Goal: Transaction & Acquisition: Subscribe to service/newsletter

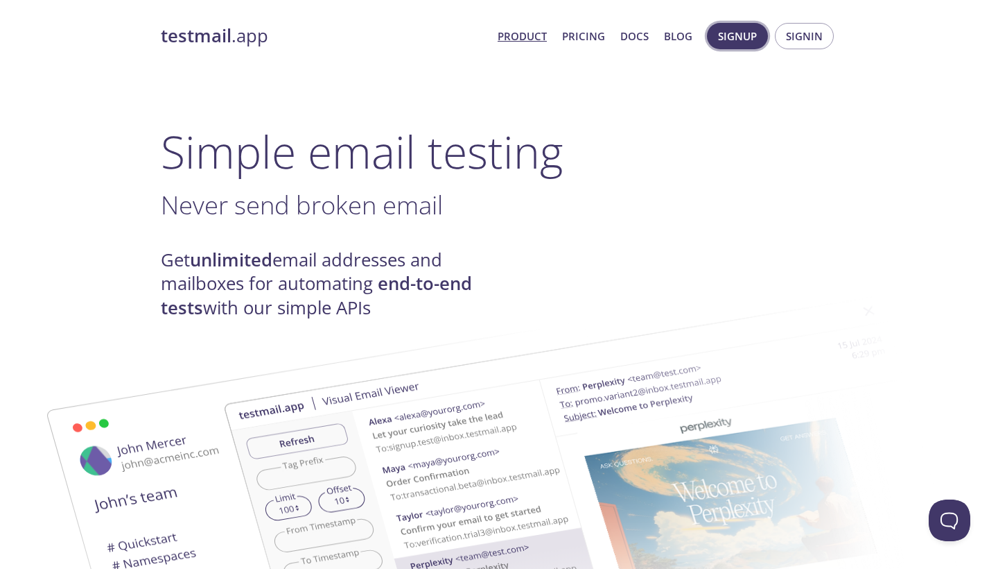
click at [729, 40] on span "Signup" at bounding box center [737, 36] width 39 height 18
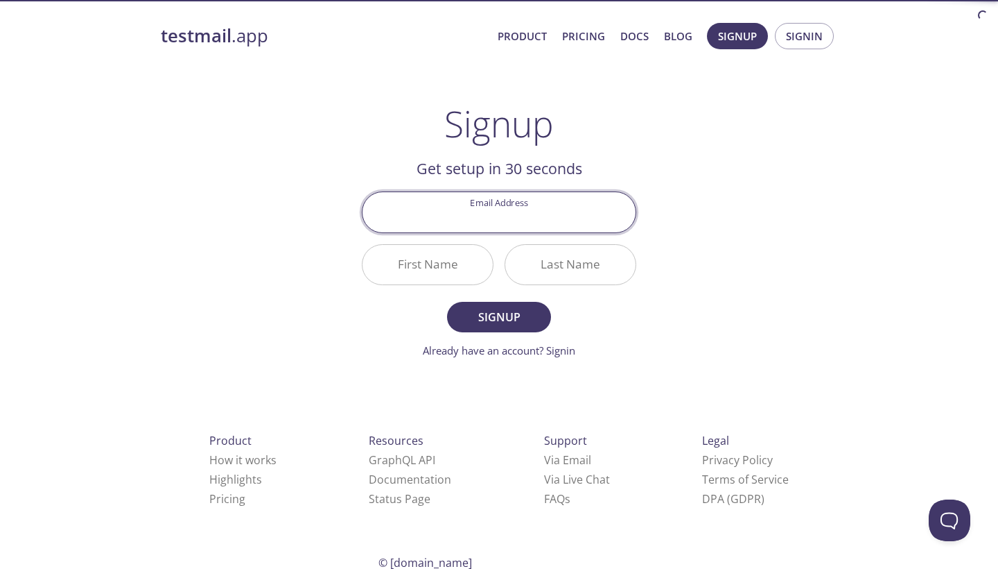
click at [218, 232] on div "testmail .app Product Pricing Docs Blog Signup Signin Signup Get setup in 30 se…" at bounding box center [499, 332] width 710 height 637
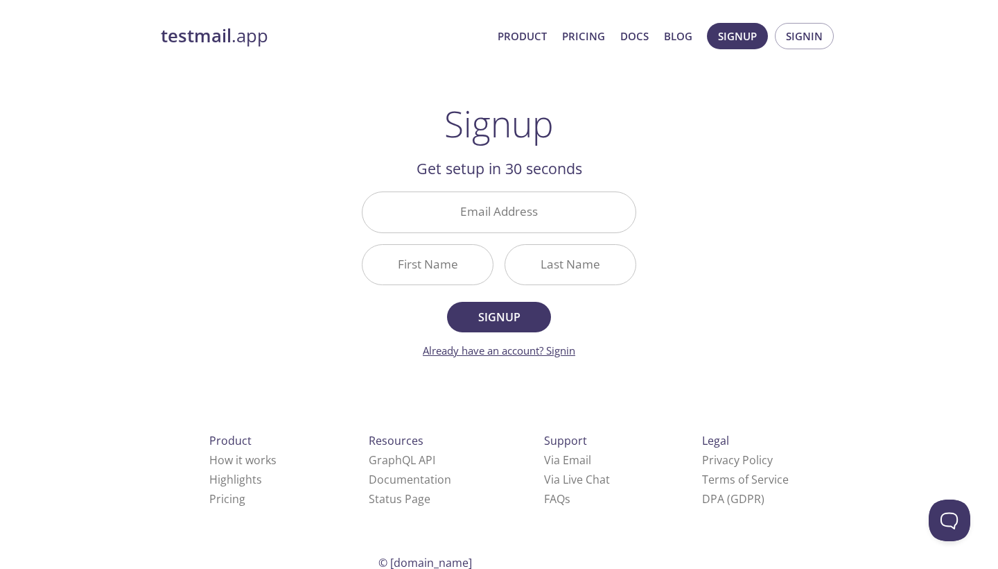
click at [485, 352] on link "Already have an account? Signin" at bounding box center [499, 350] width 153 height 14
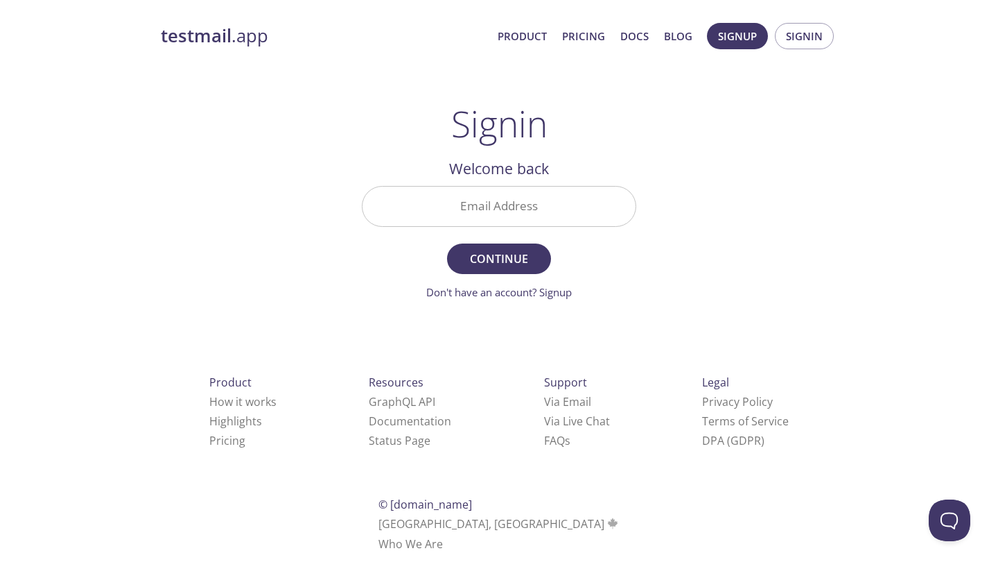
click at [187, 39] on strong "testmail" at bounding box center [196, 36] width 71 height 24
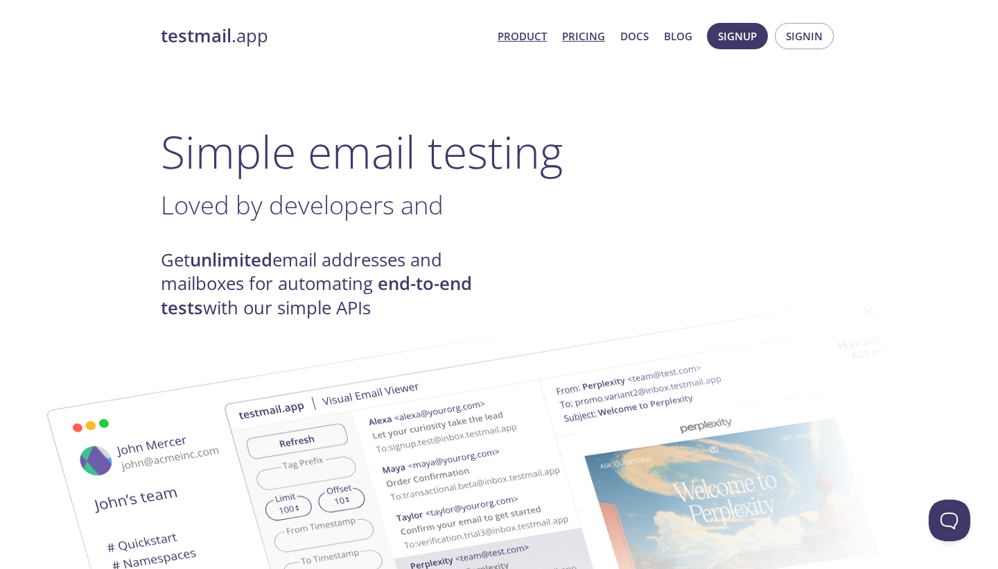
click at [581, 37] on link "Pricing" at bounding box center [583, 36] width 43 height 18
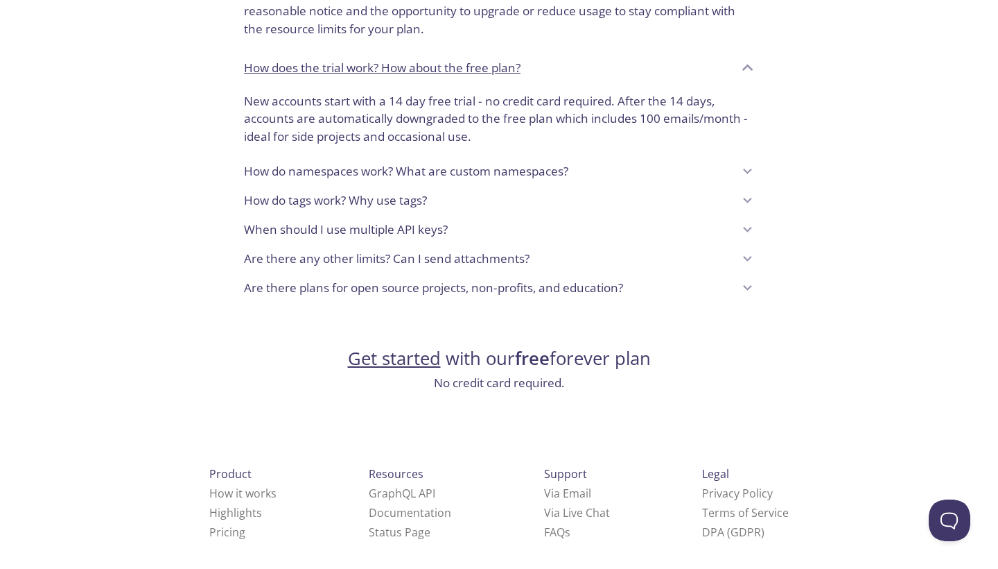
scroll to position [1119, 0]
click at [209, 525] on link "Pricing" at bounding box center [227, 532] width 36 height 15
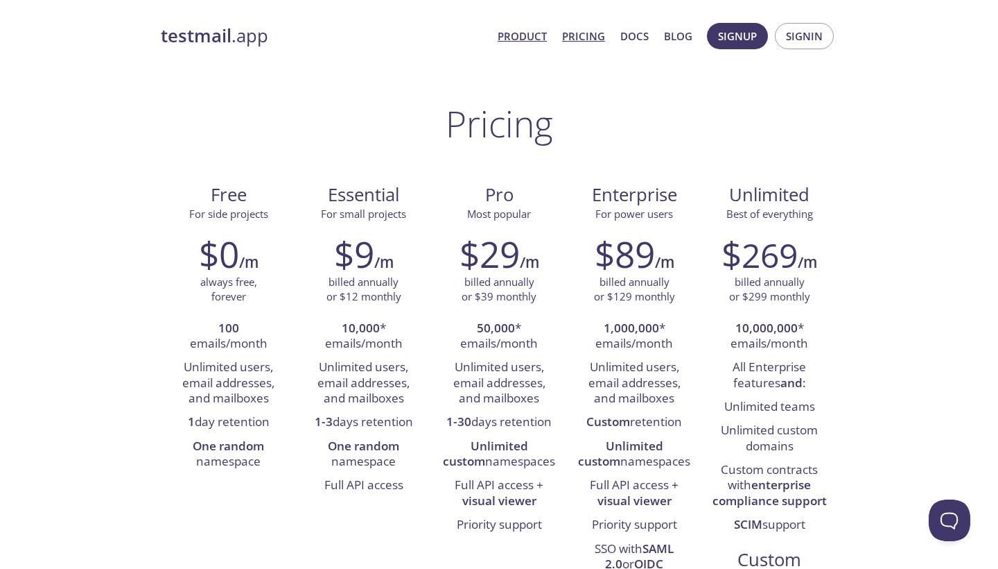
click at [516, 37] on link "Product" at bounding box center [522, 36] width 49 height 18
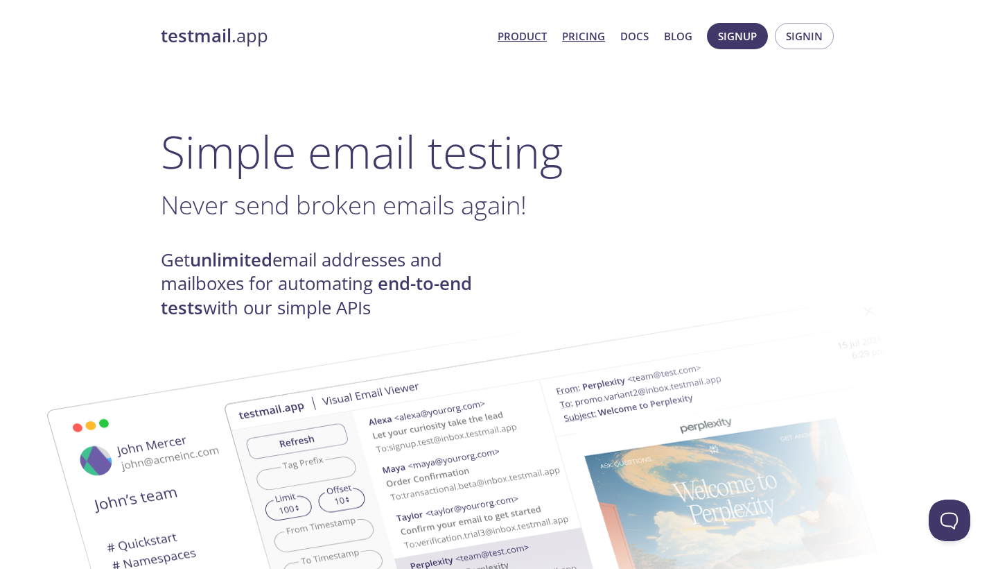
click at [590, 38] on link "Pricing" at bounding box center [583, 36] width 43 height 18
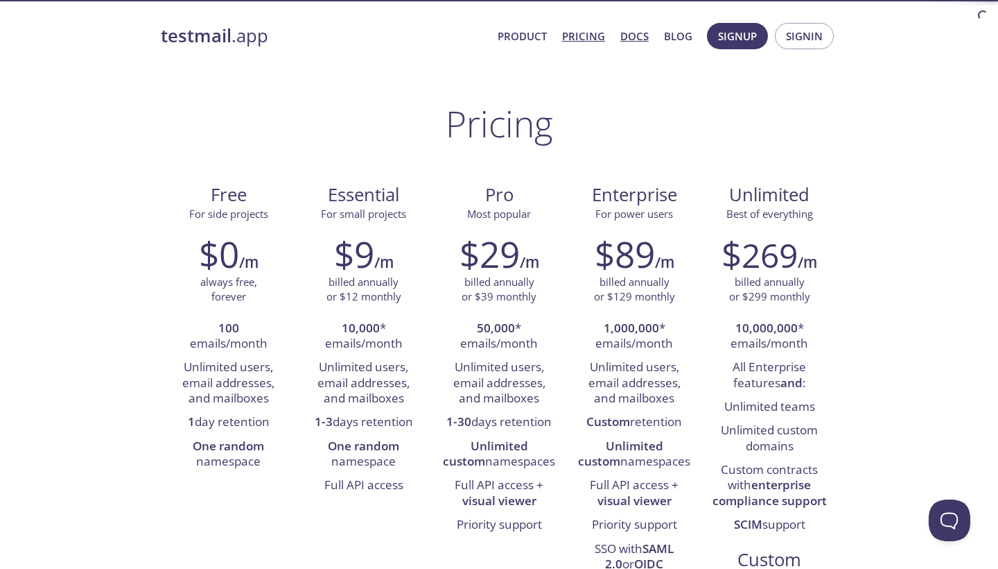
click at [637, 35] on link "Docs" at bounding box center [635, 36] width 28 height 18
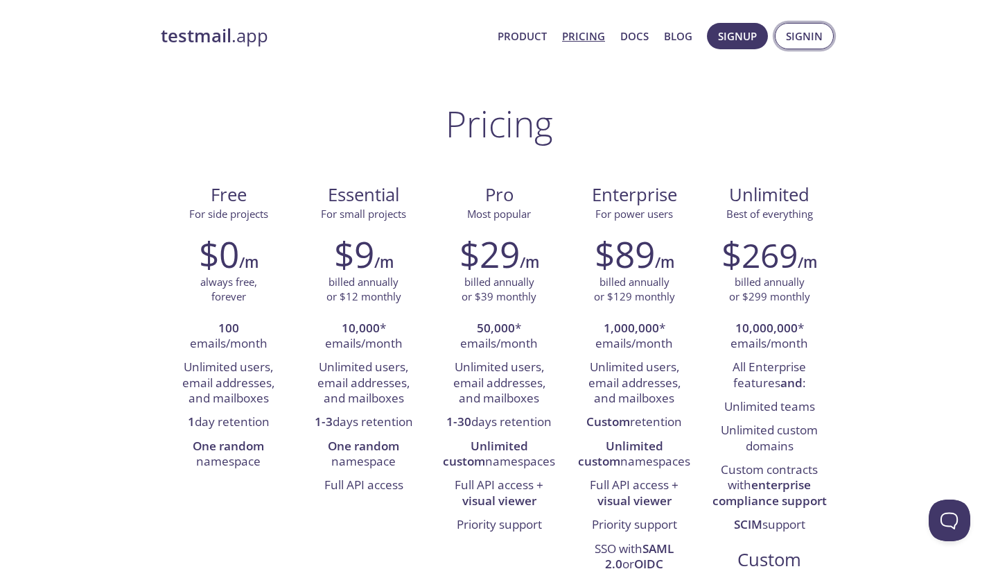
click at [805, 39] on span "Signin" at bounding box center [804, 36] width 37 height 18
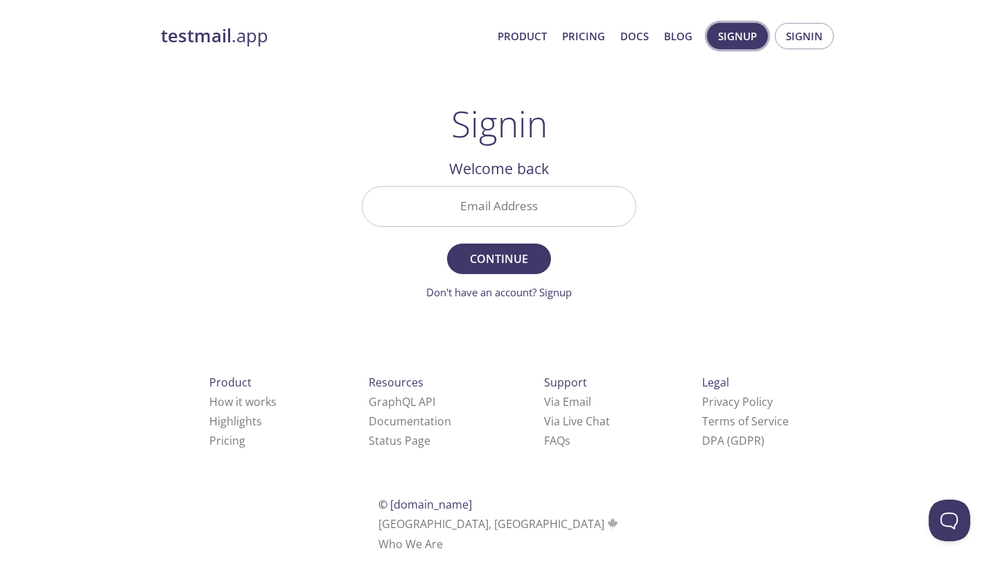
click at [759, 42] on button "Signup" at bounding box center [737, 36] width 61 height 26
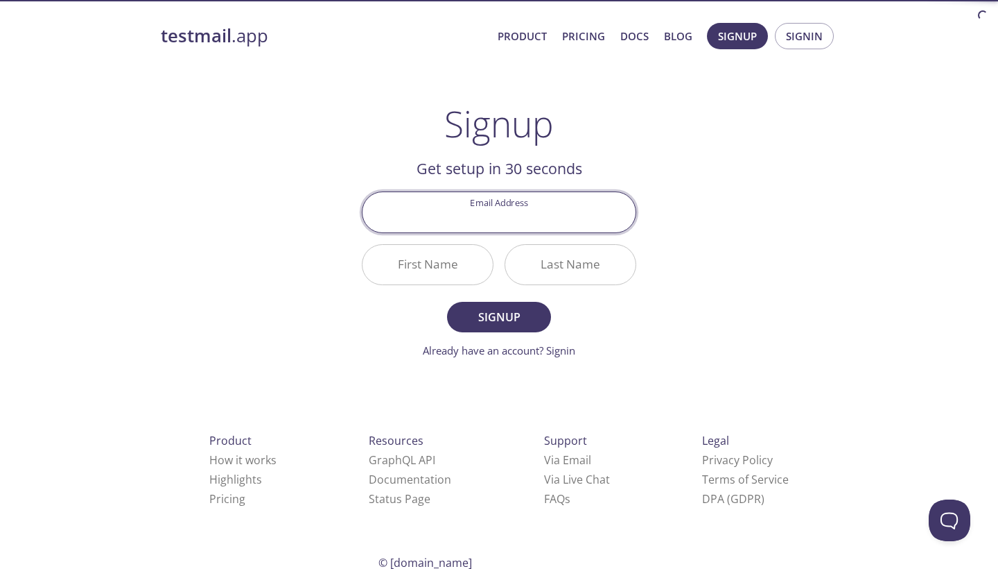
click at [732, 151] on div "testmail .app Product Pricing Docs Blog Signup Signin Signup Get setup in 30 se…" at bounding box center [499, 332] width 710 height 637
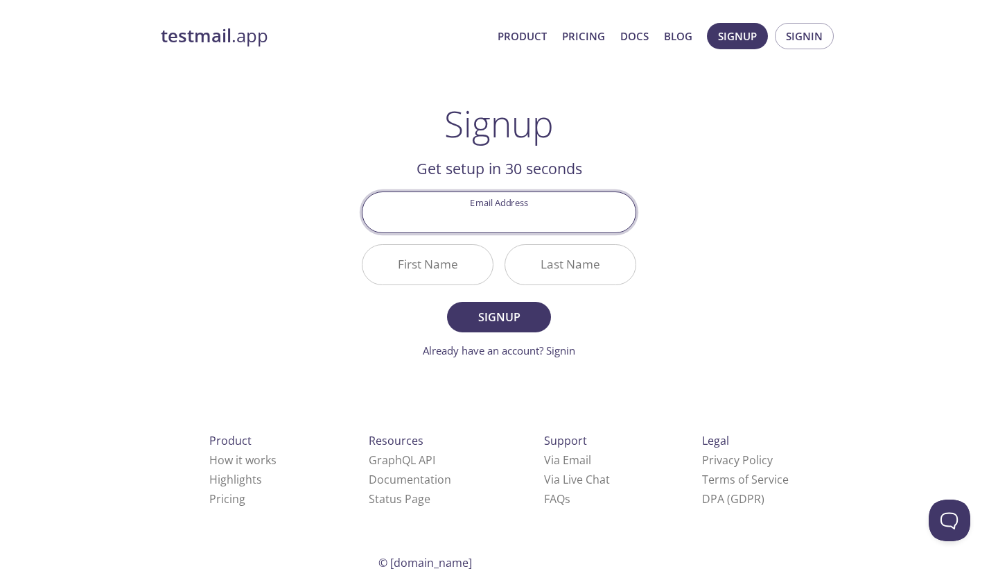
click at [523, 207] on input "Email Address" at bounding box center [499, 212] width 273 height 40
type input "[PERSON_NAME][EMAIL_ADDRESS][PERSON_NAME][DOMAIN_NAME]"
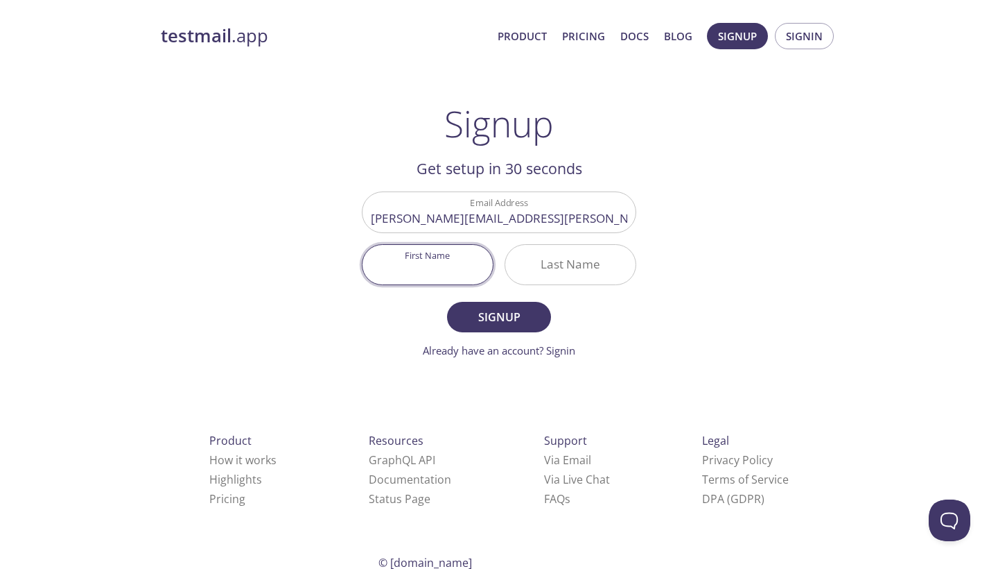
type input "7"
type input "H"
type input "[PERSON_NAME]"
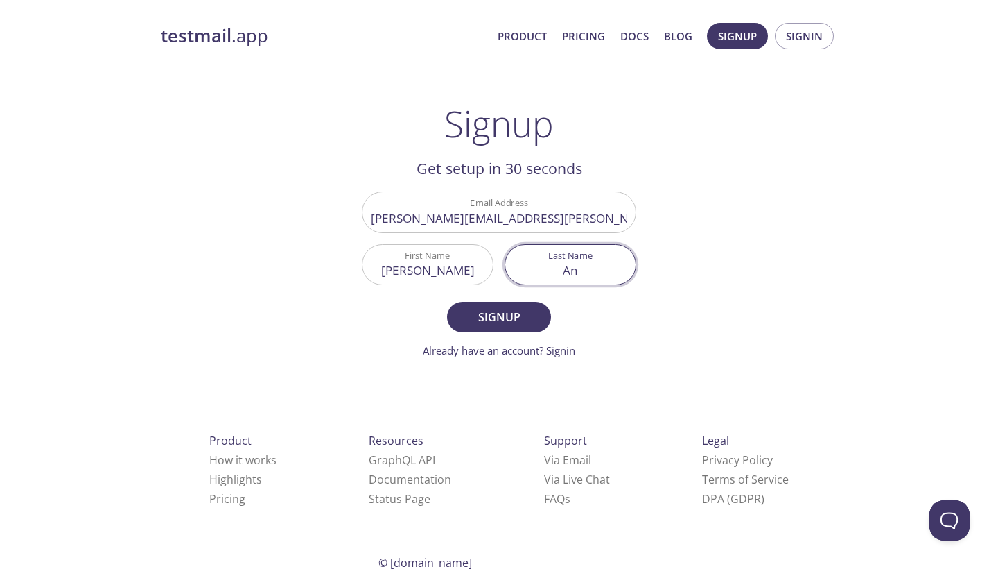
type input "A"
type input "[PERSON_NAME]"
click at [669, 318] on div "testmail .app Product Pricing Docs Blog Signup Signin Signup Get setup in 30 se…" at bounding box center [499, 332] width 710 height 637
click at [505, 320] on span "Signup" at bounding box center [498, 316] width 73 height 19
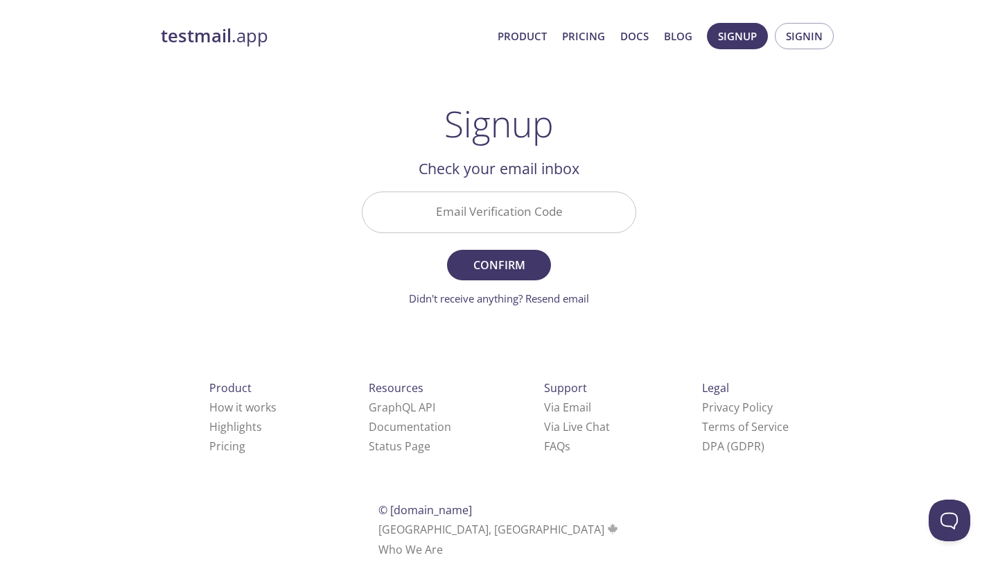
click at [555, 198] on input "Email Verification Code" at bounding box center [499, 212] width 273 height 40
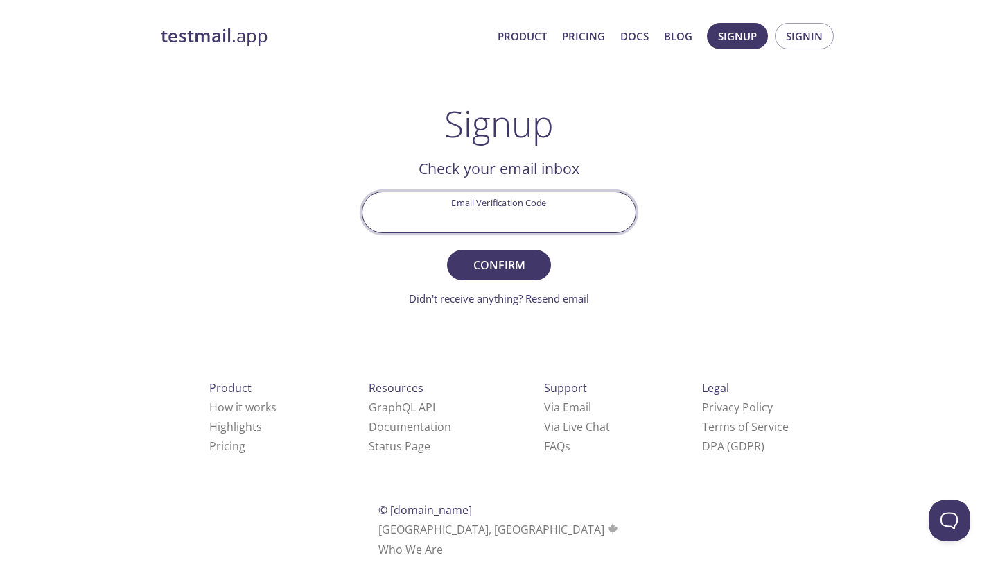
paste input "DKTJTYH"
type input "DKTJTYH"
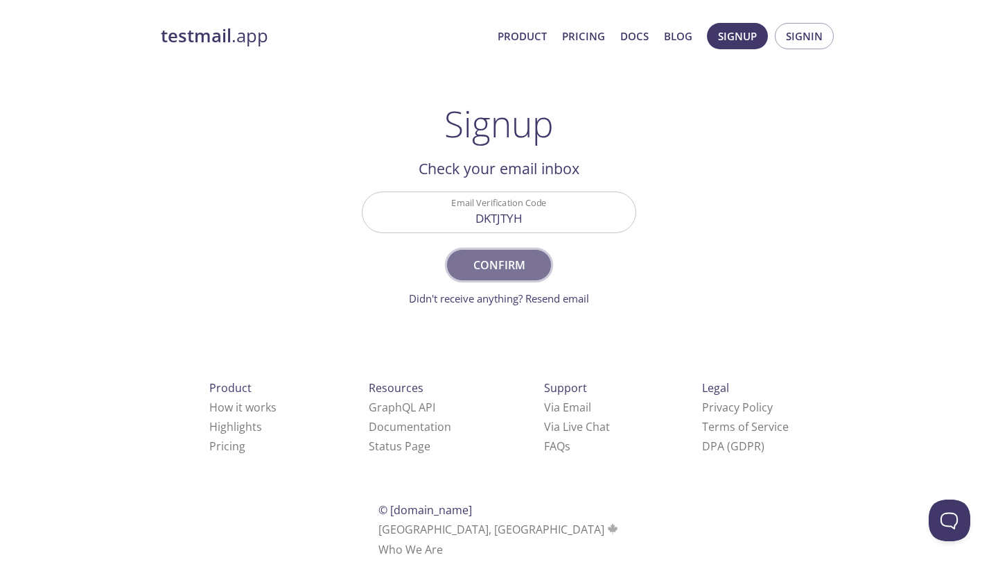
click at [478, 270] on span "Confirm" at bounding box center [498, 264] width 73 height 19
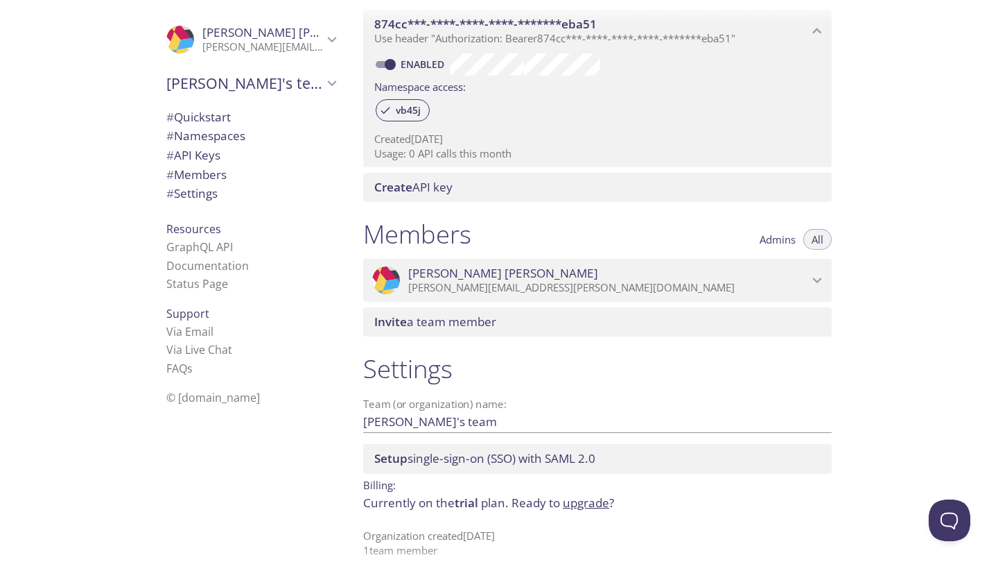
click at [592, 494] on link "upgrade" at bounding box center [586, 502] width 46 height 16
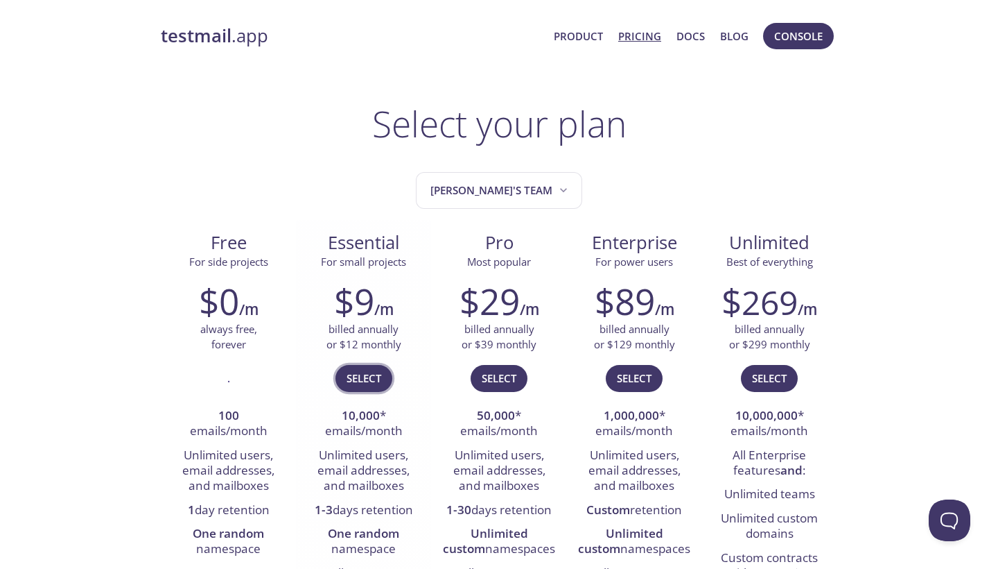
click at [351, 374] on span "Select" at bounding box center [364, 378] width 35 height 18
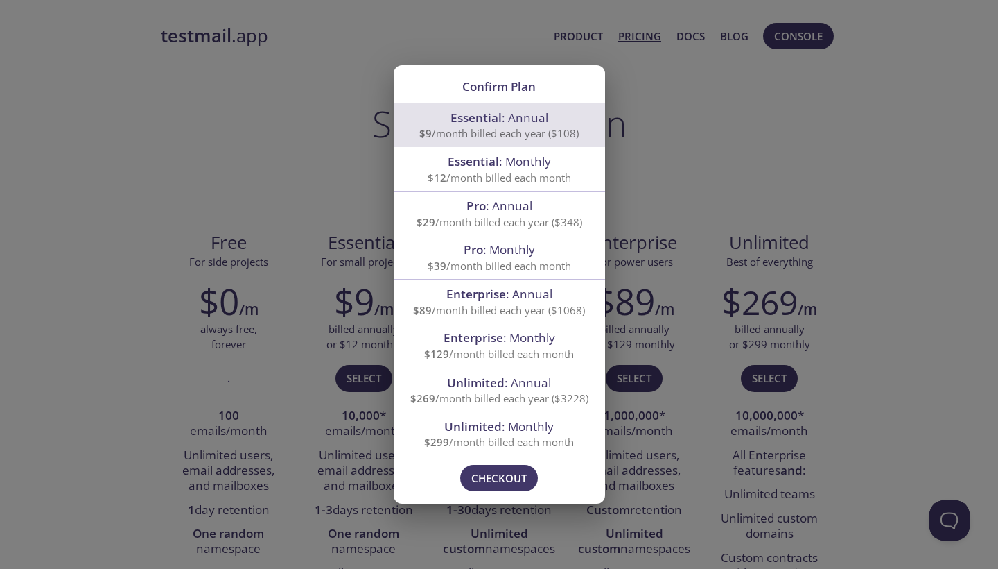
click at [500, 91] on span "Confirm Plan" at bounding box center [498, 86] width 73 height 16
click at [506, 477] on span "Checkout" at bounding box center [498, 478] width 55 height 18
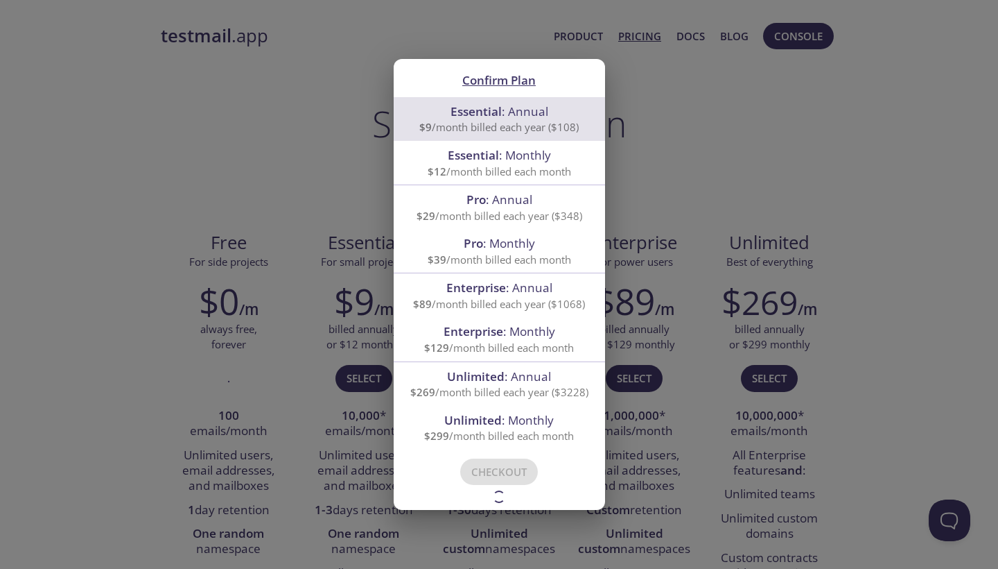
click at [336, 112] on div "Confirm Plan Essential : Annual $9 /month billed each year ($108) Essential : M…" at bounding box center [499, 284] width 998 height 569
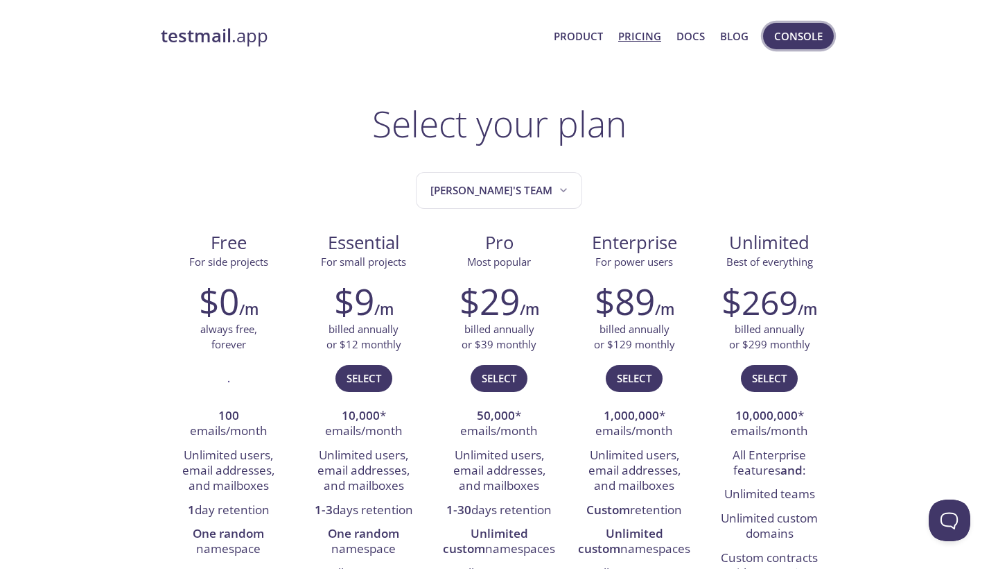
click at [817, 42] on span "Console" at bounding box center [798, 36] width 49 height 18
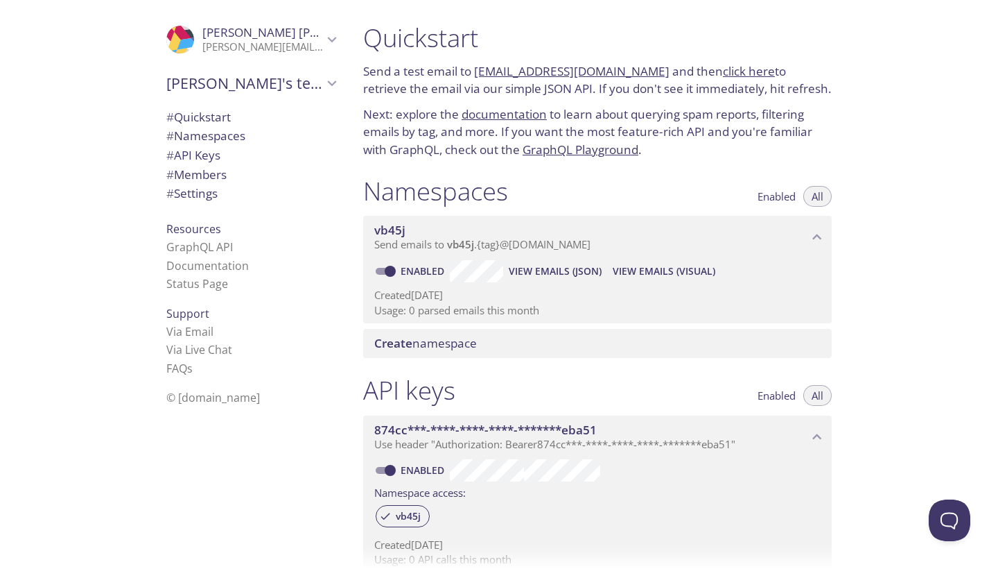
click at [218, 36] on span "[PERSON_NAME]" at bounding box center [297, 32] width 190 height 16
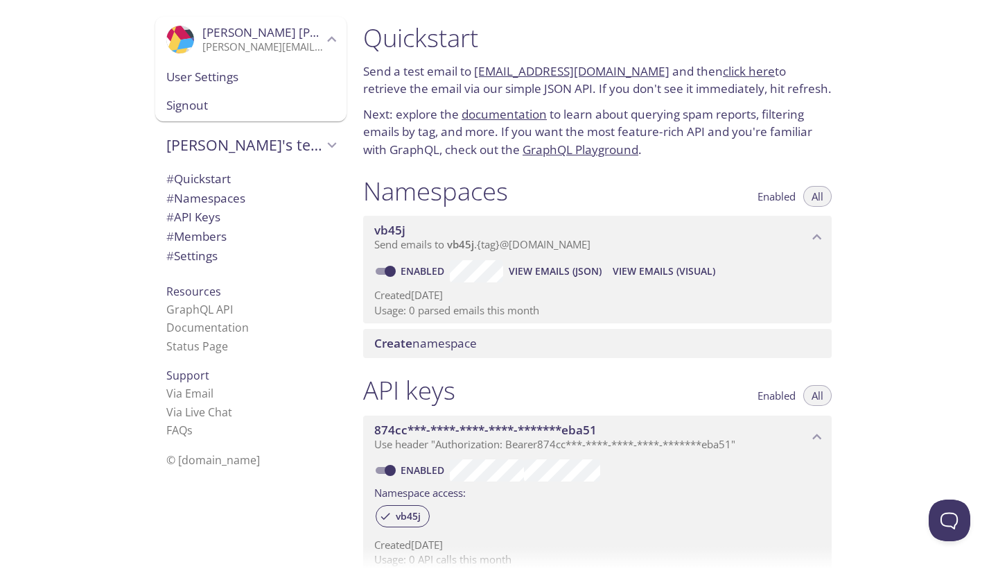
click at [218, 36] on span "[PERSON_NAME]" at bounding box center [297, 32] width 190 height 16
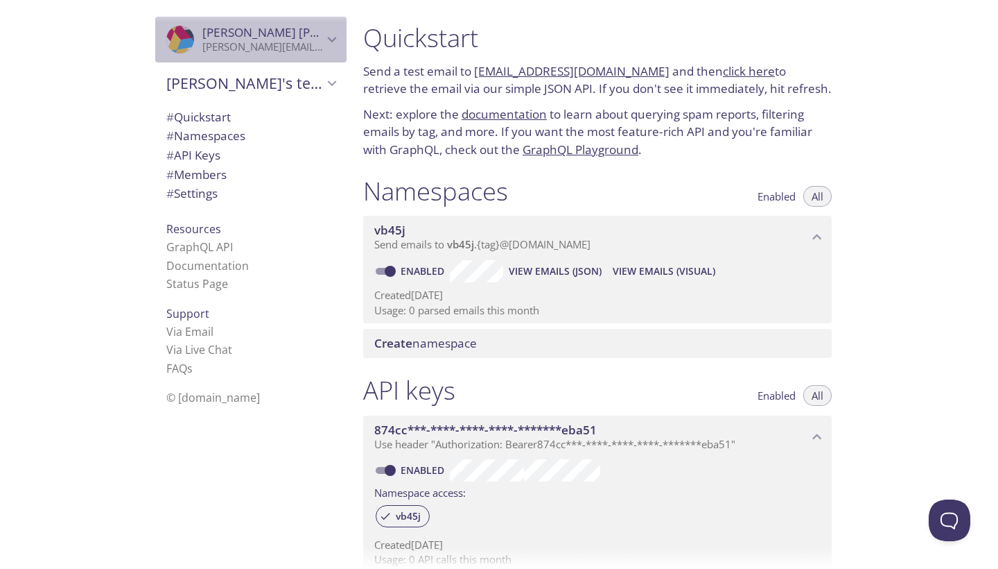
click at [218, 36] on span "[PERSON_NAME]" at bounding box center [297, 32] width 190 height 16
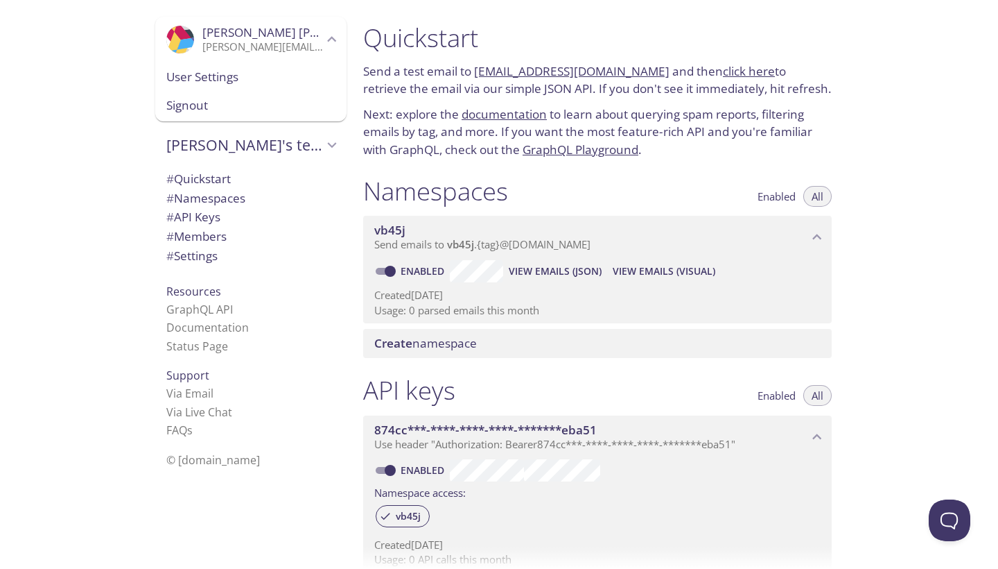
click at [209, 54] on div ".cls-1 { fill: #6d5ca8; } .cls-2 { fill: #3fc191; } .cls-3 { fill: #3b4752; } .…" at bounding box center [250, 40] width 191 height 46
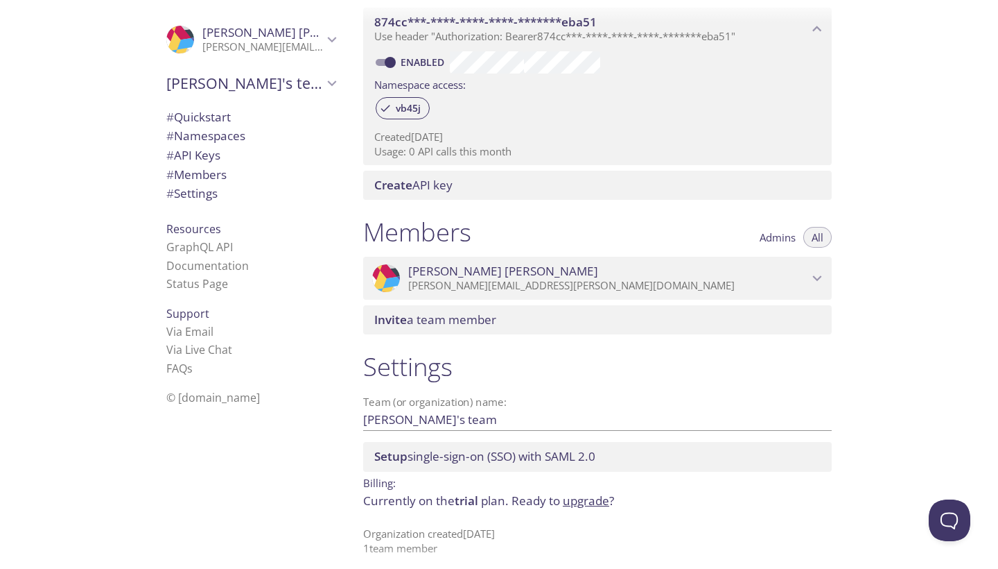
scroll to position [406, 0]
click at [474, 319] on span "Invite a team member" at bounding box center [435, 321] width 122 height 16
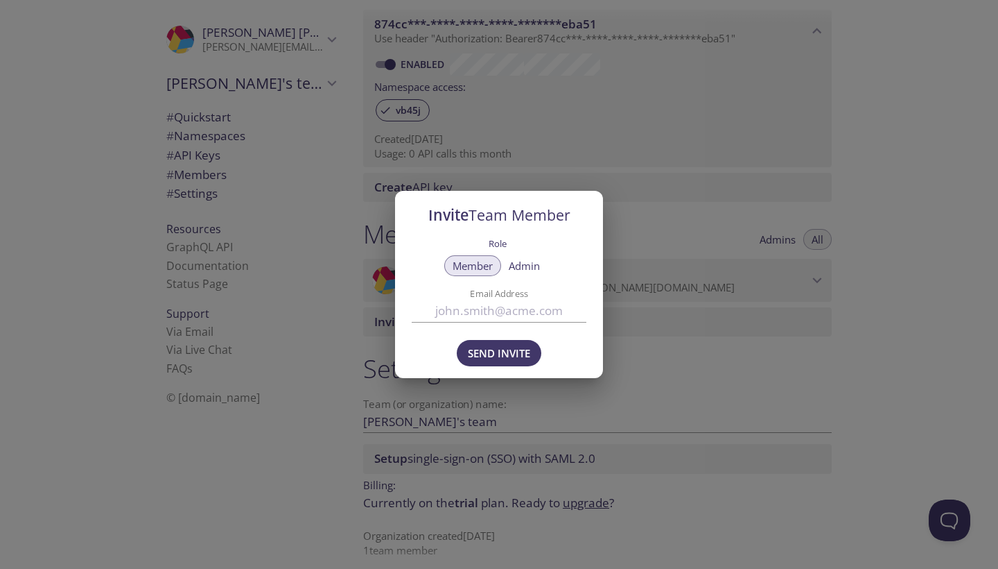
click at [700, 352] on div "Invite Team Member Role Member Admin Email Address Send Invite" at bounding box center [499, 284] width 998 height 569
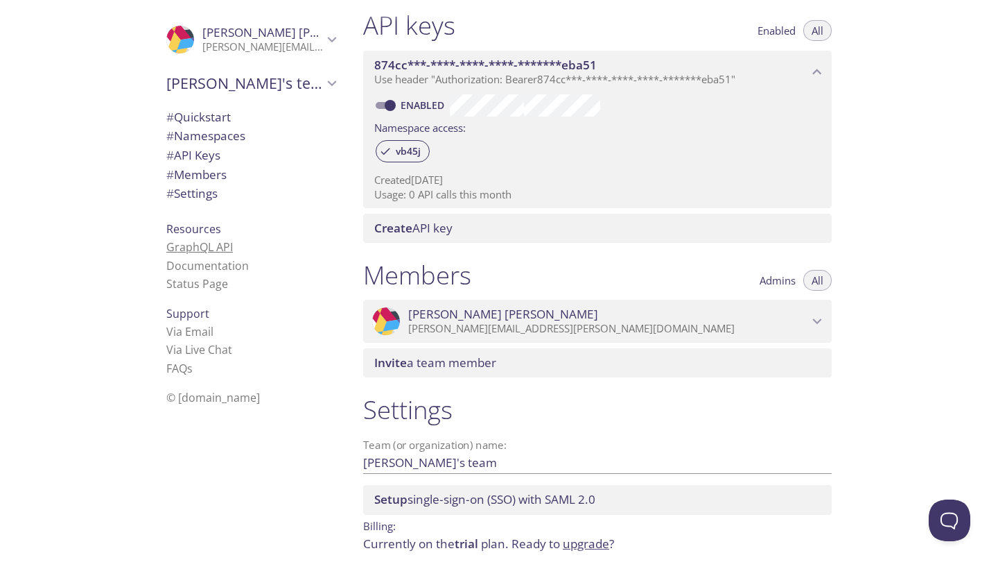
scroll to position [0, 0]
click at [208, 276] on link "Status Page" at bounding box center [197, 283] width 62 height 15
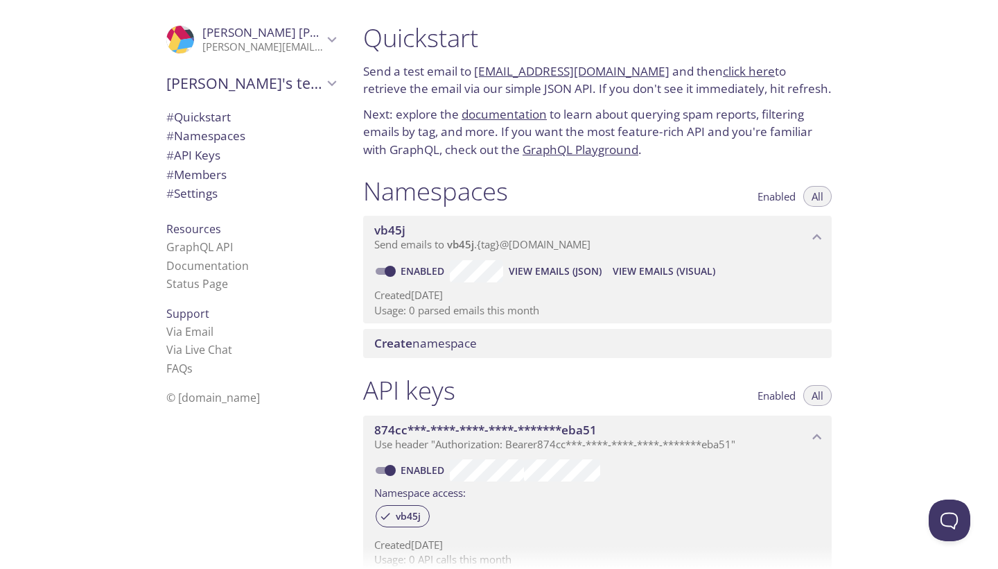
click at [734, 69] on link "click here" at bounding box center [749, 71] width 52 height 16
click at [485, 117] on link "documentation" at bounding box center [504, 114] width 85 height 16
